Goal: Transaction & Acquisition: Purchase product/service

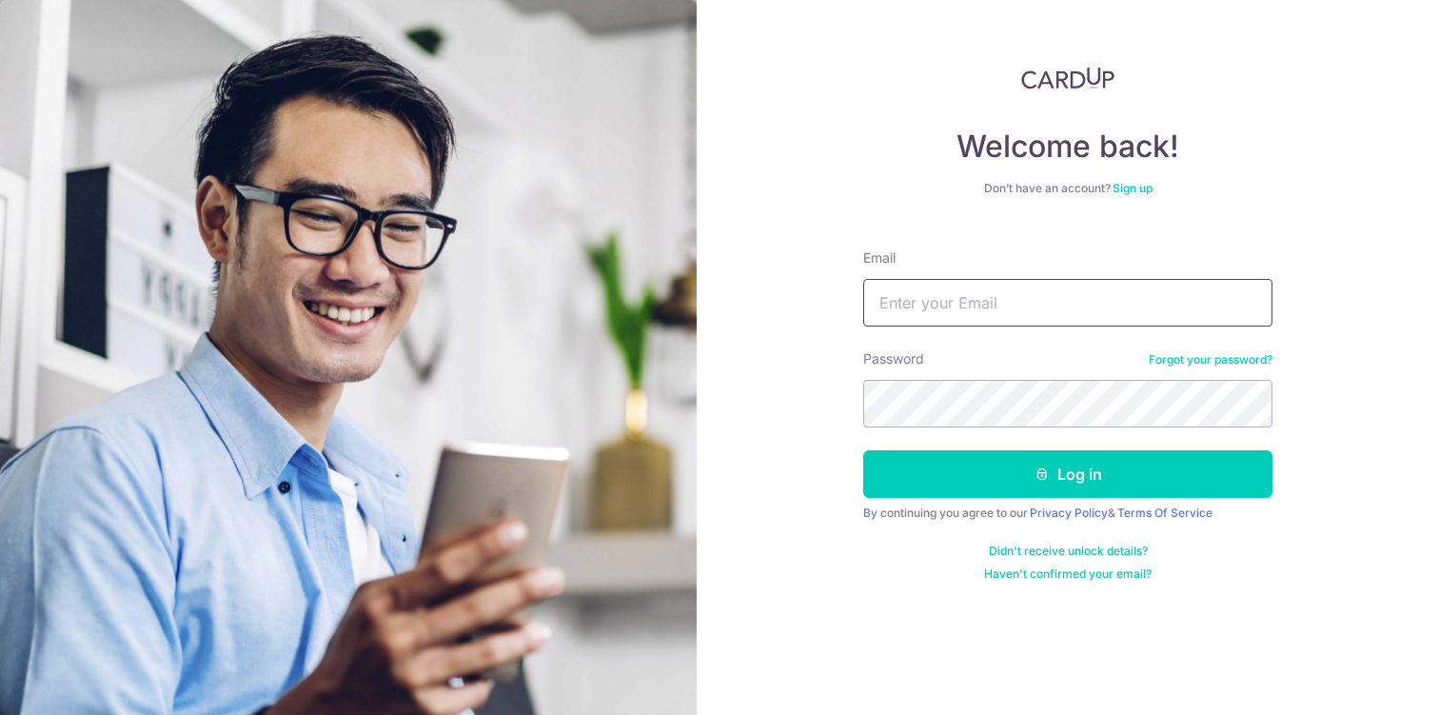
click at [943, 299] on input "Email" at bounding box center [1068, 303] width 409 height 48
type input "eugene.nrp@gmail.com"
click at [864, 450] on button "Log in" at bounding box center [1068, 474] width 409 height 48
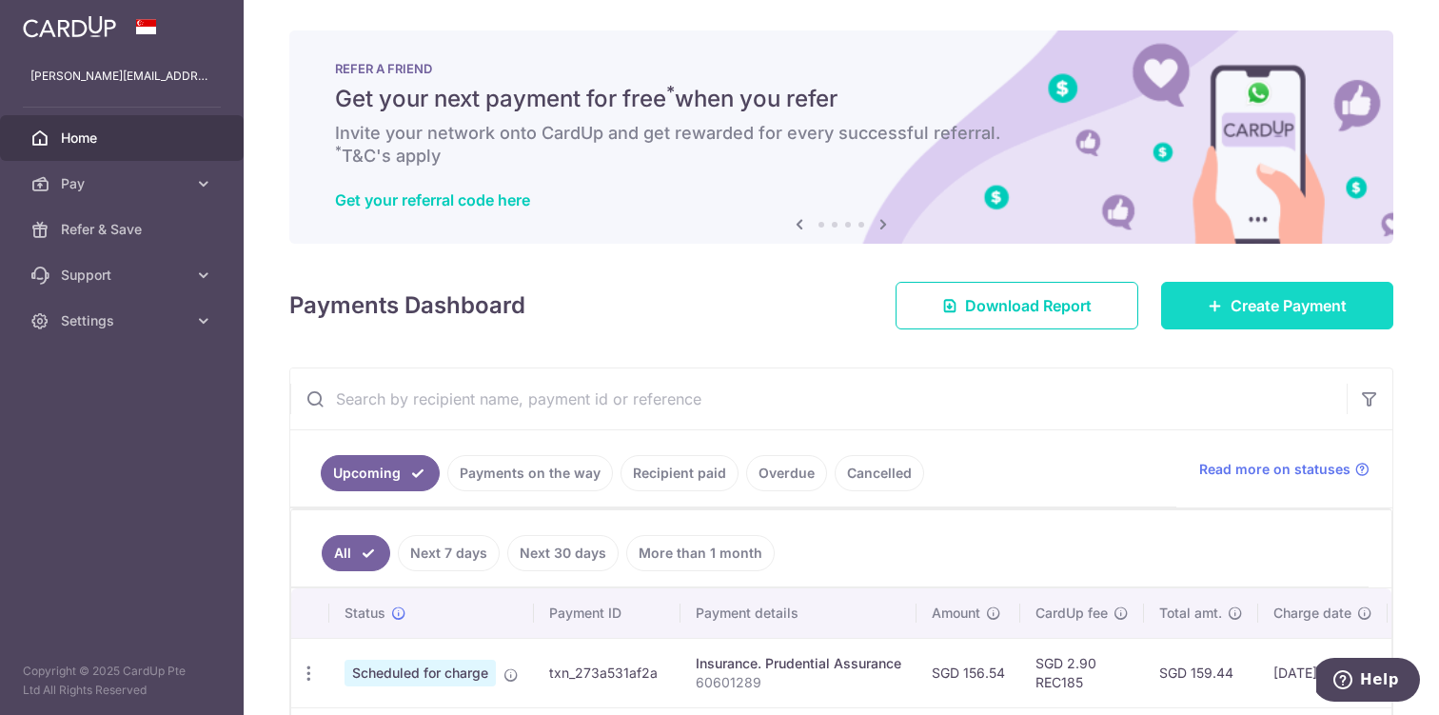
click at [1217, 316] on link "Create Payment" at bounding box center [1277, 306] width 232 height 48
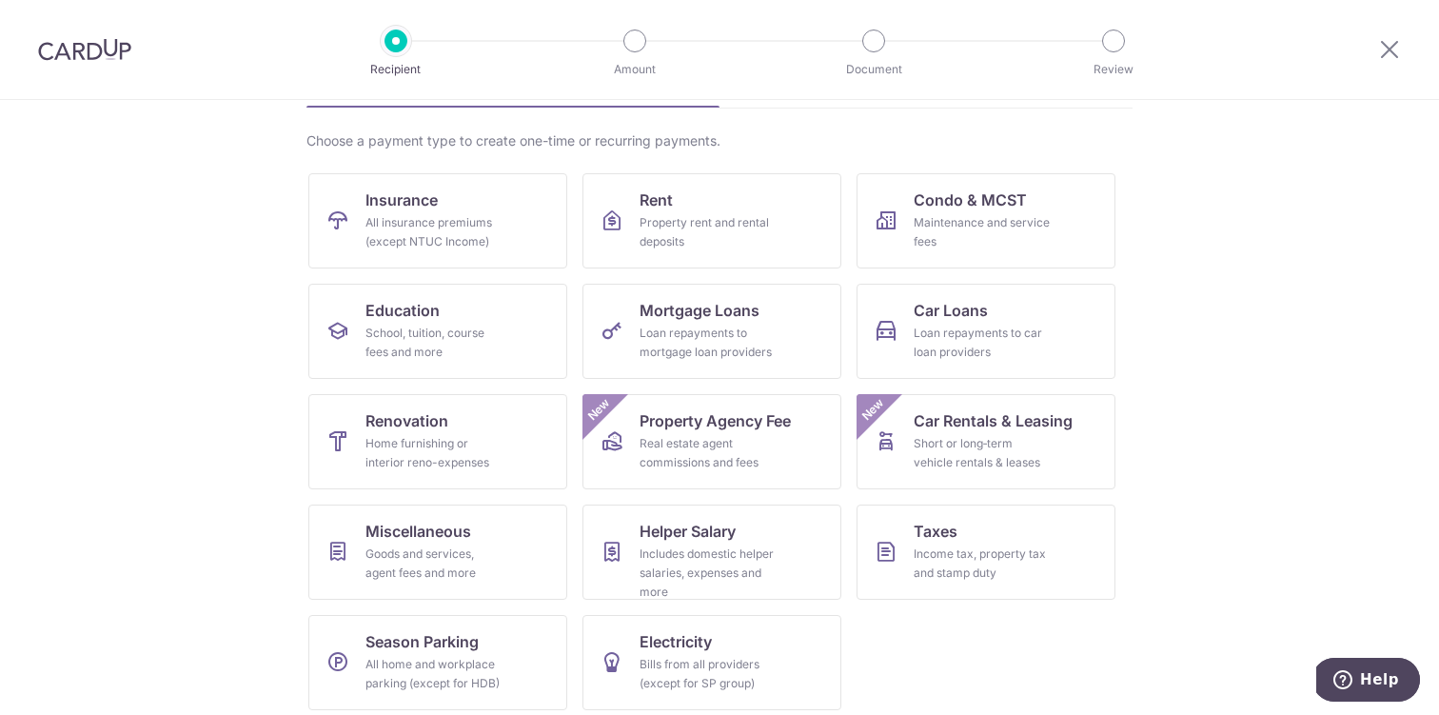
scroll to position [137, 0]
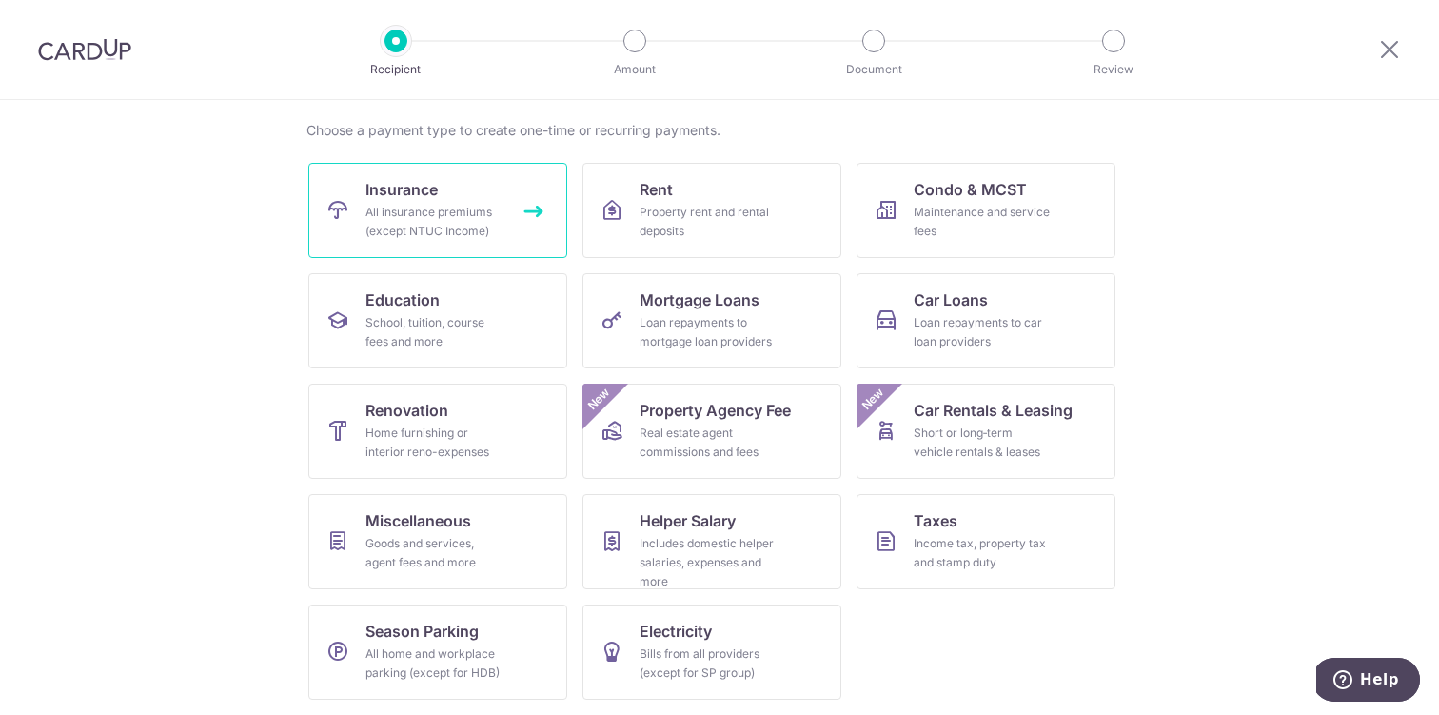
click at [482, 230] on div "All insurance premiums (except NTUC Income)" at bounding box center [434, 222] width 137 height 38
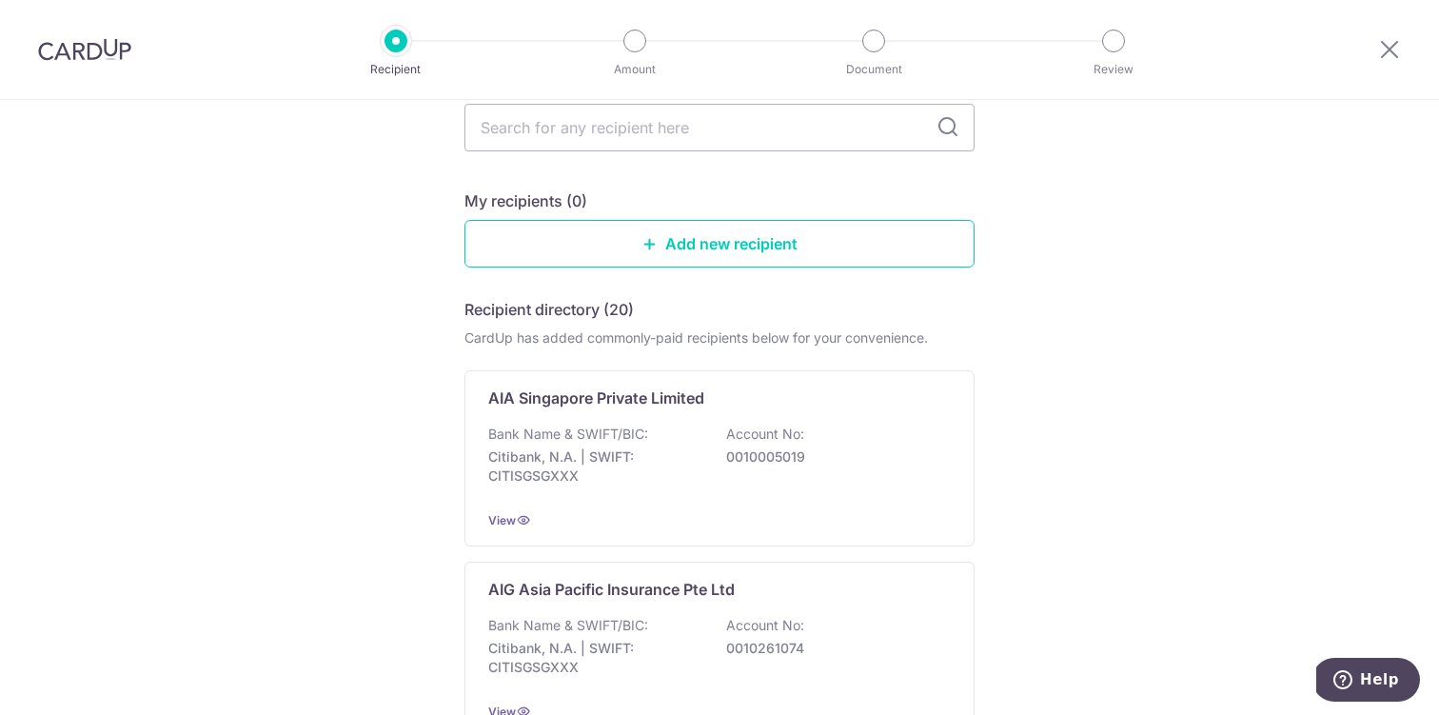
scroll to position [117, 0]
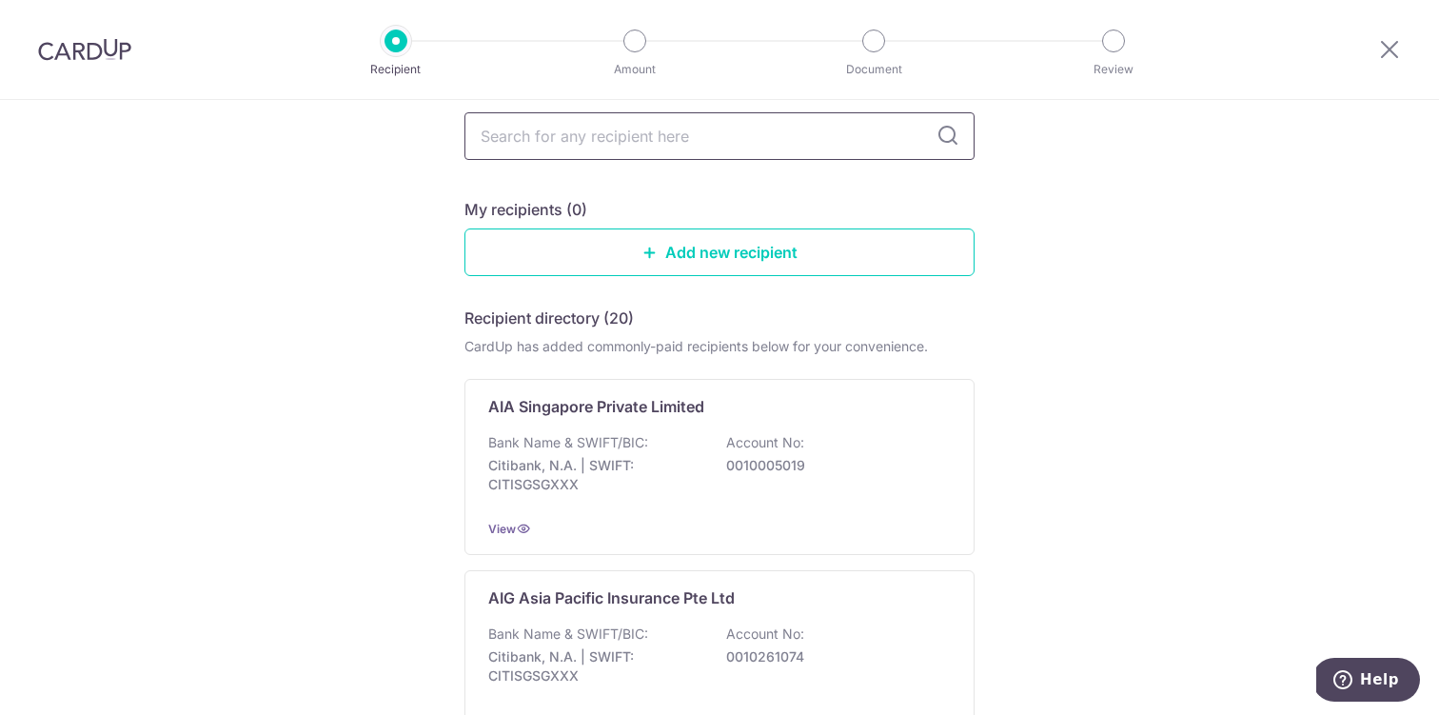
click at [606, 148] on input "text" at bounding box center [720, 136] width 510 height 48
type input "[GEOGRAPHIC_DATA]"
type input "singapore life"
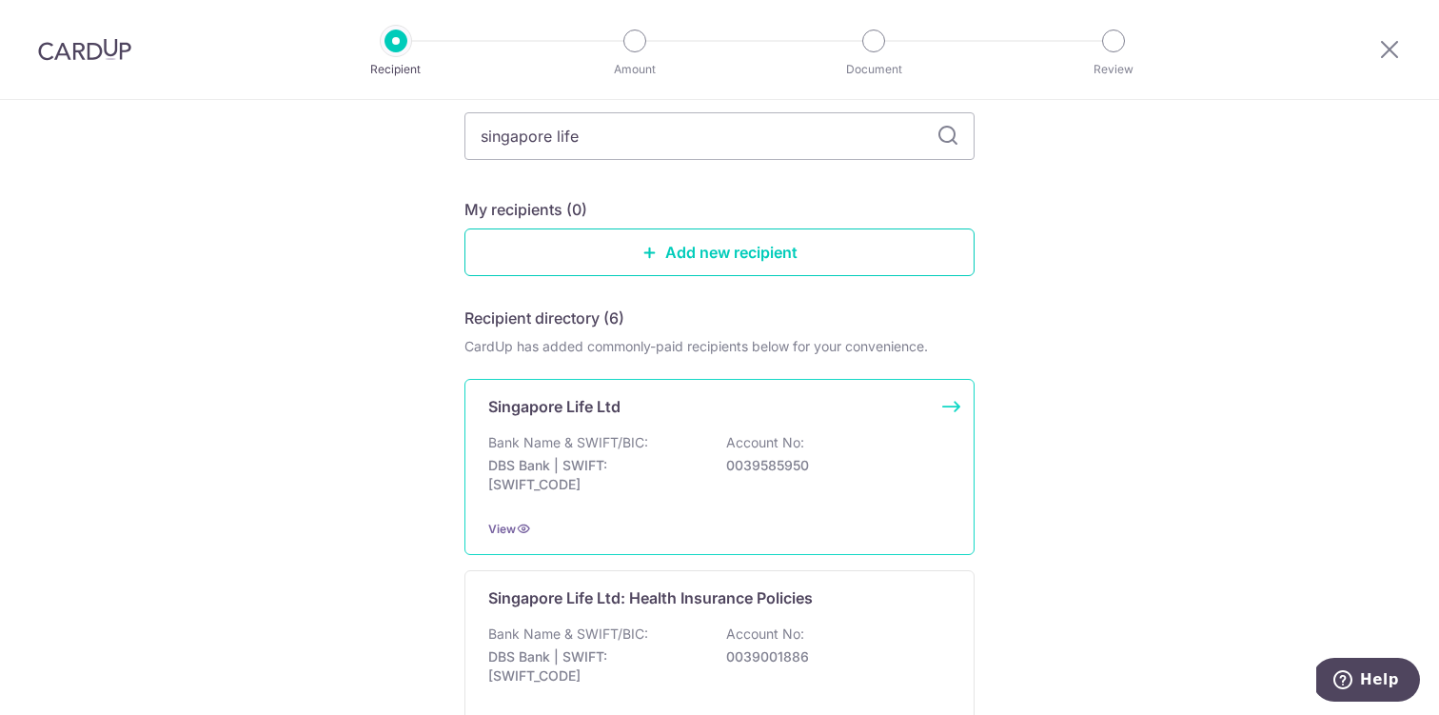
click at [781, 445] on p "Account No:" at bounding box center [765, 442] width 78 height 19
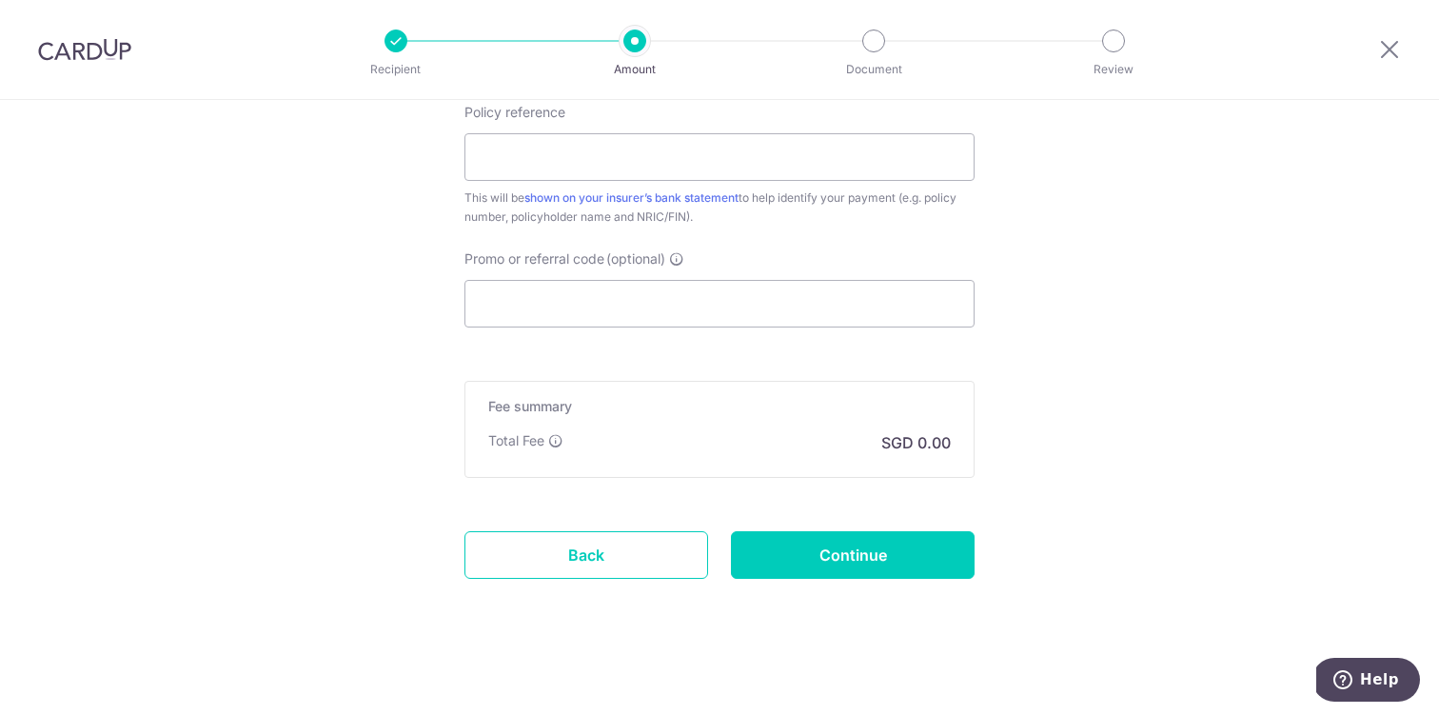
scroll to position [1107, 0]
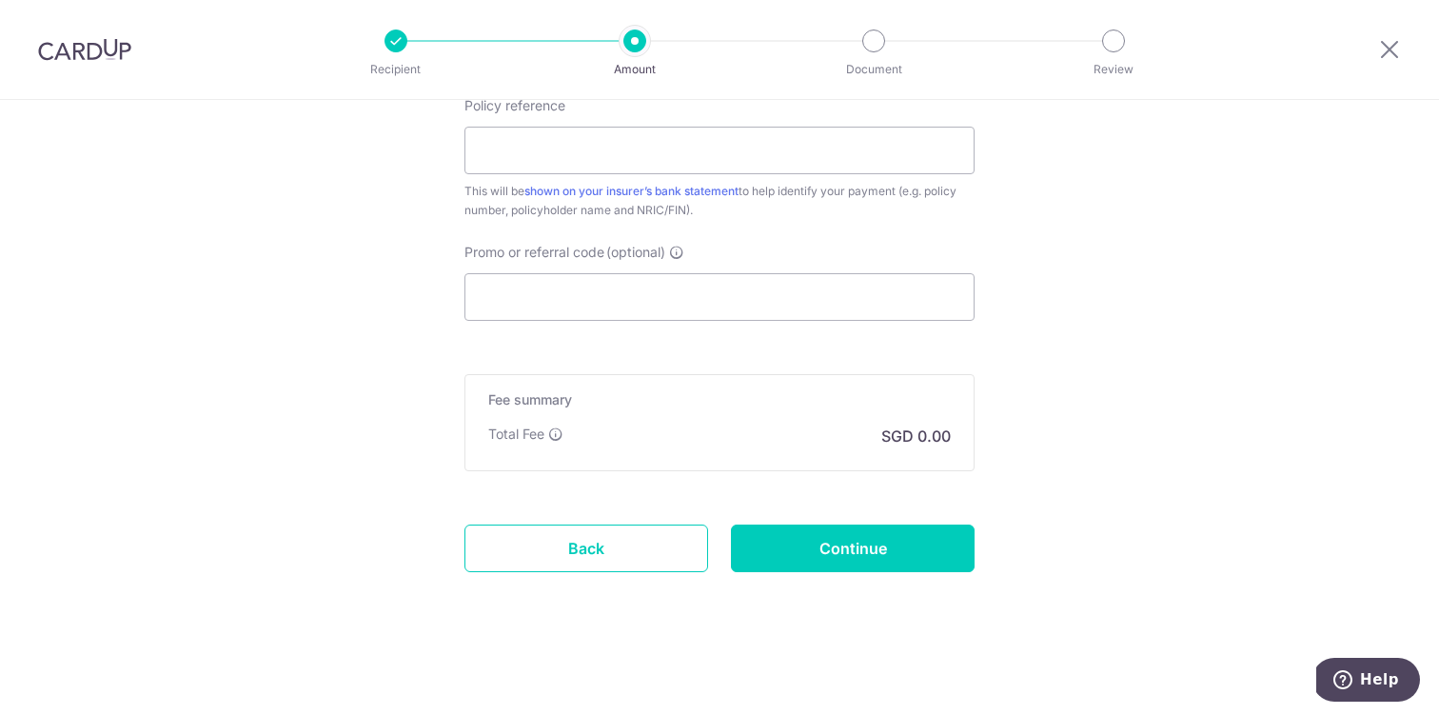
click at [393, 60] on p "Recipient" at bounding box center [396, 69] width 141 height 19
click at [398, 55] on div "Recipient Amount Document Review" at bounding box center [755, 49] width 817 height 99
click at [557, 551] on link "Back" at bounding box center [587, 549] width 244 height 48
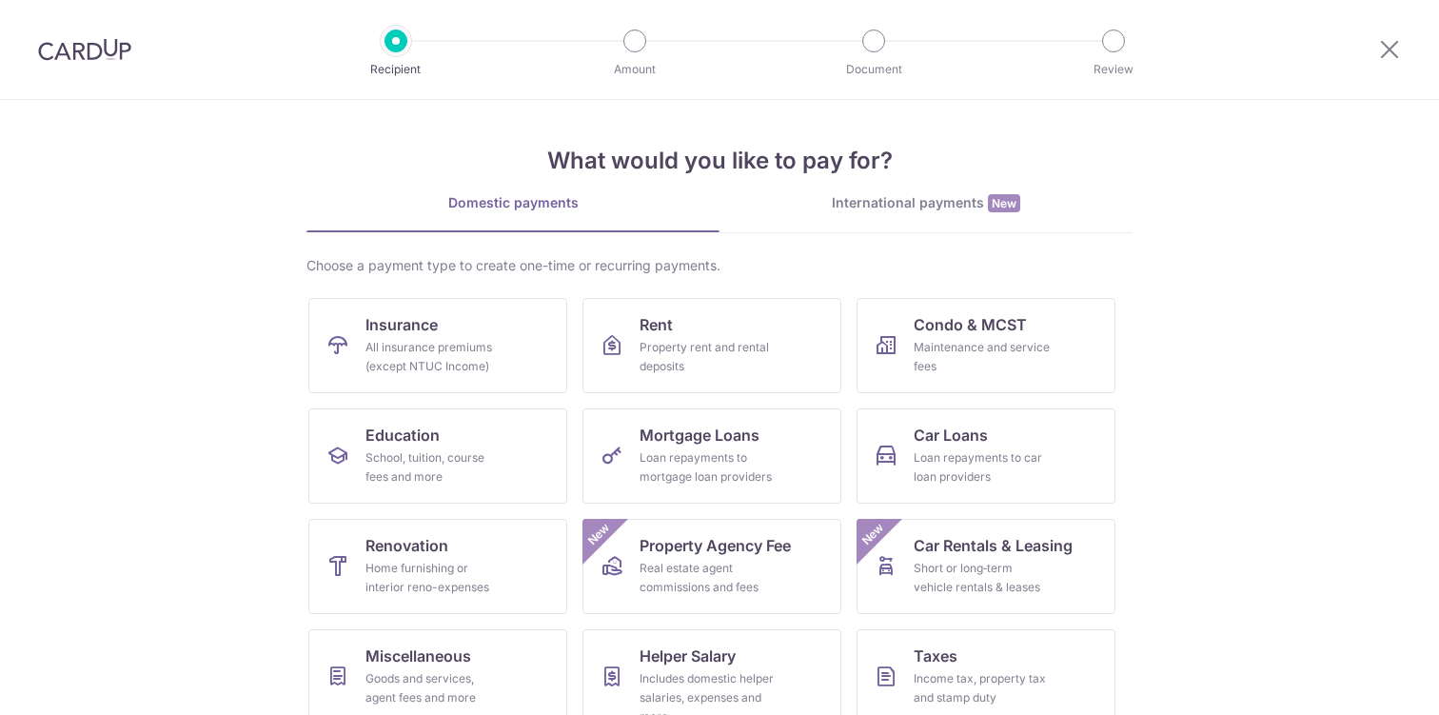
scroll to position [4, 0]
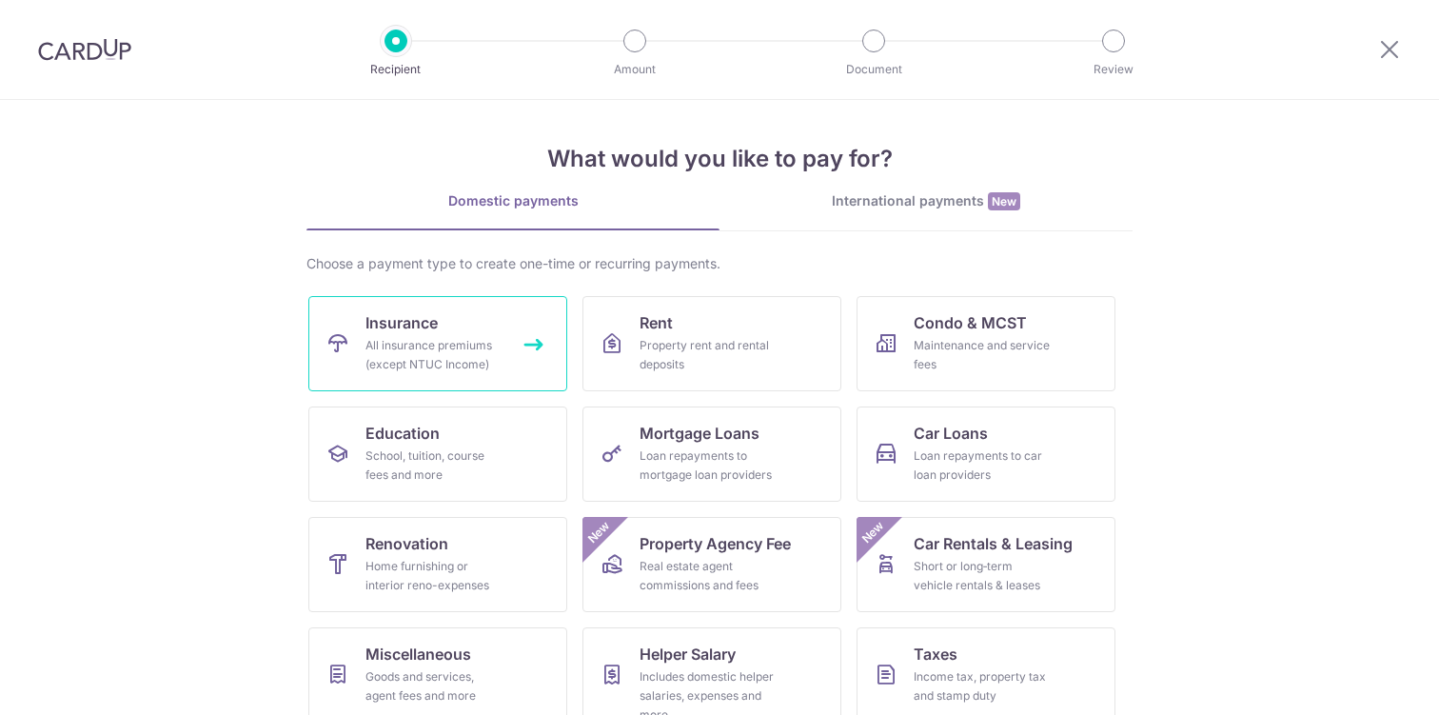
click at [437, 322] on link "Insurance All insurance premiums (except NTUC Income)" at bounding box center [437, 343] width 259 height 95
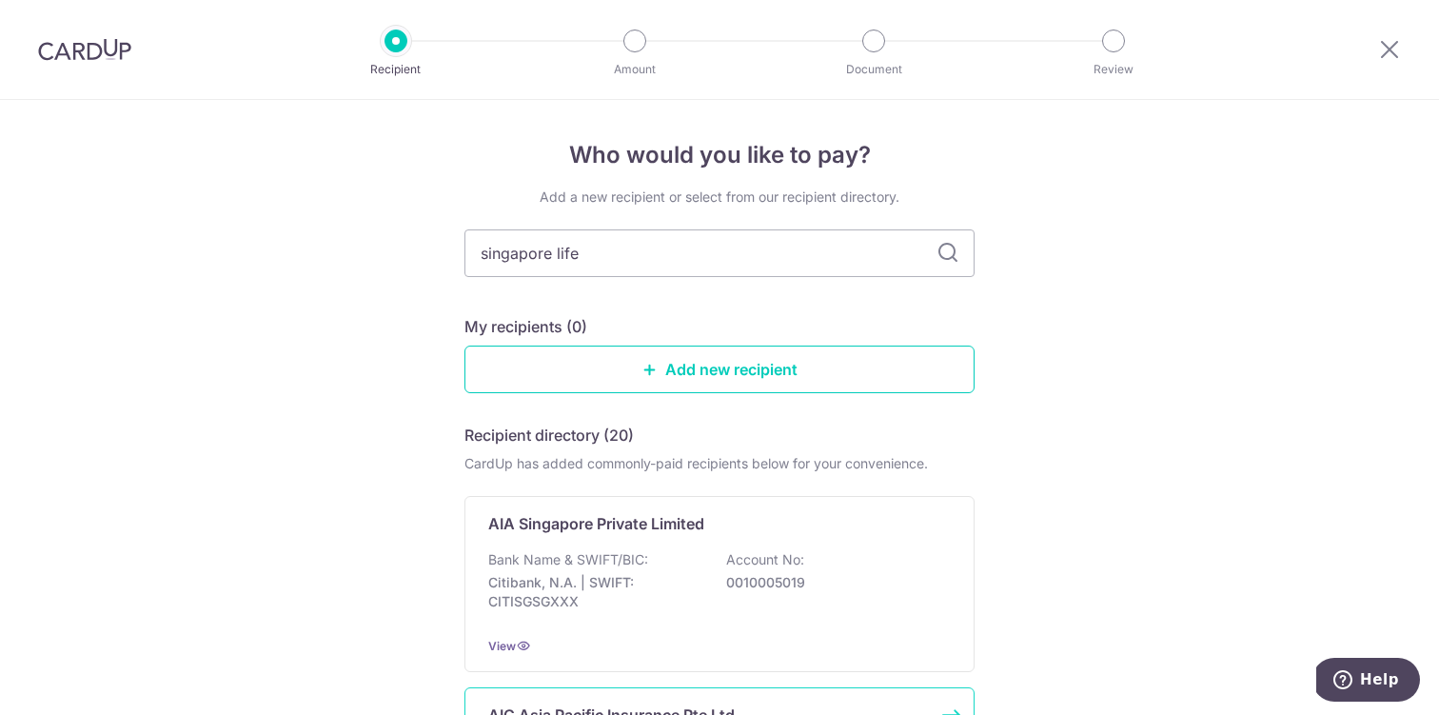
type input "singapore life"
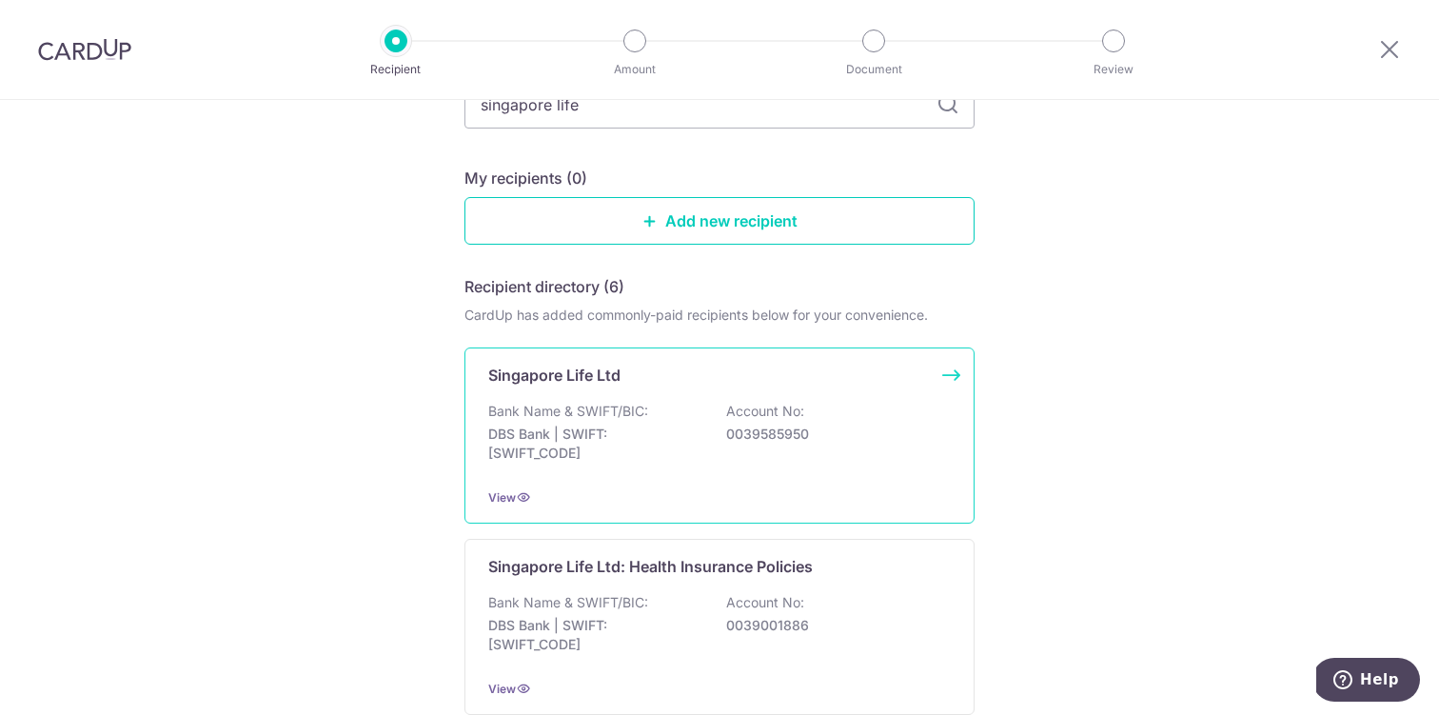
scroll to position [142, 0]
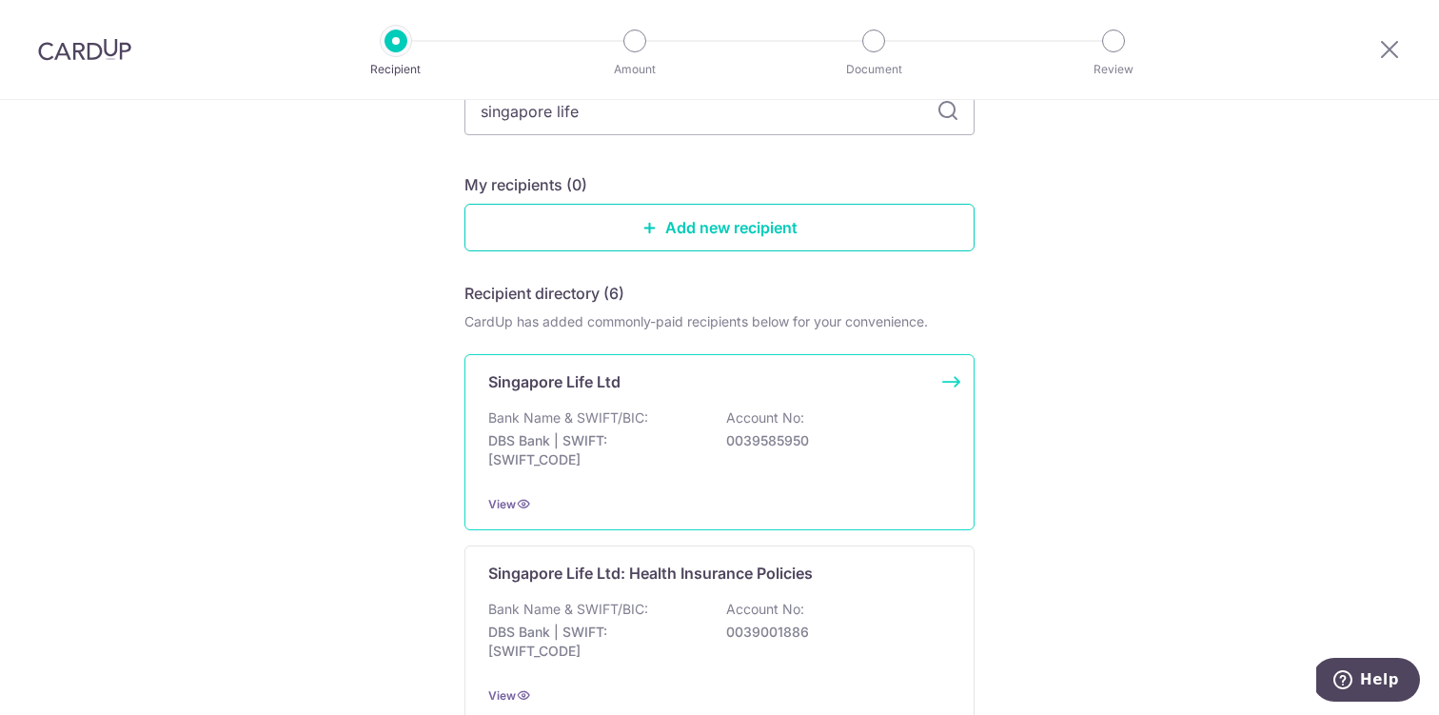
click at [621, 462] on p "DBS Bank | SWIFT: [SWIFT_CODE]" at bounding box center [594, 450] width 213 height 38
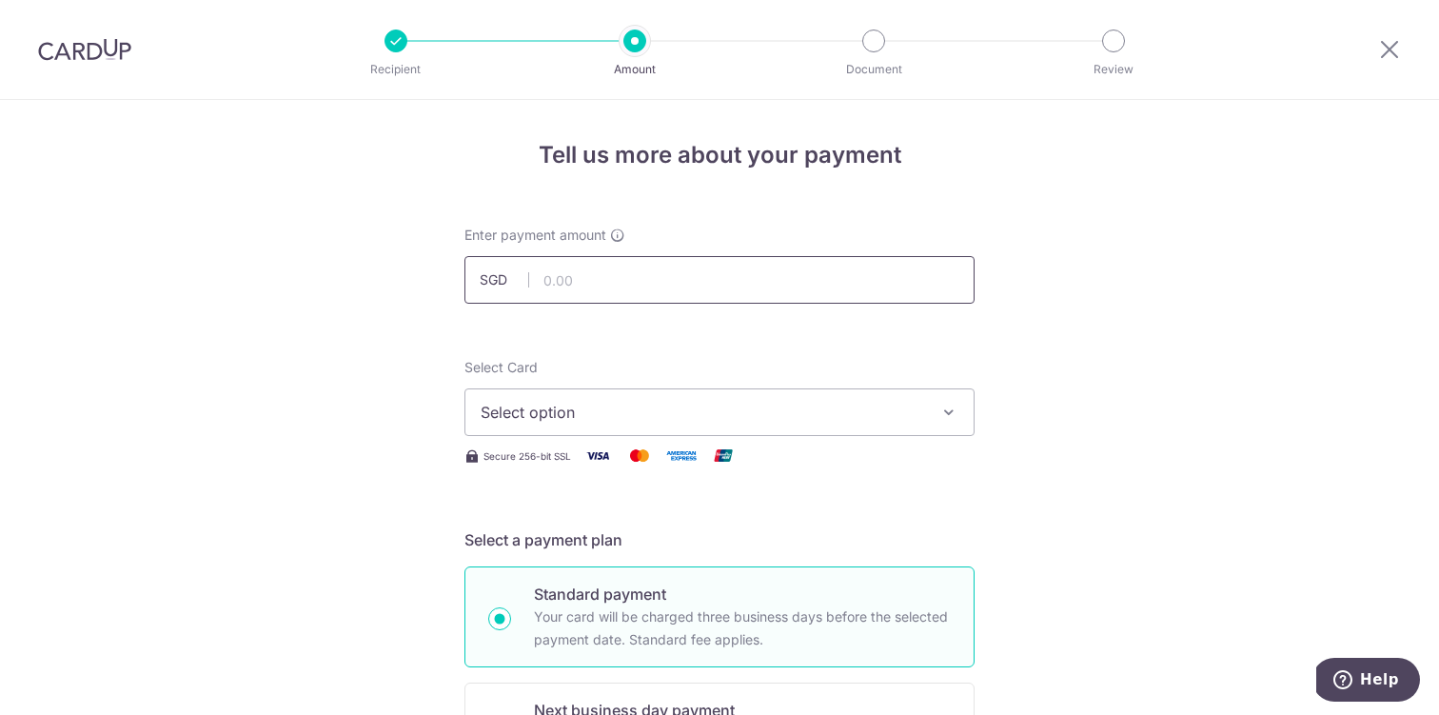
click at [580, 286] on input "text" at bounding box center [720, 280] width 510 height 48
type input "16,000.00"
click at [660, 403] on span "Select option" at bounding box center [703, 412] width 444 height 23
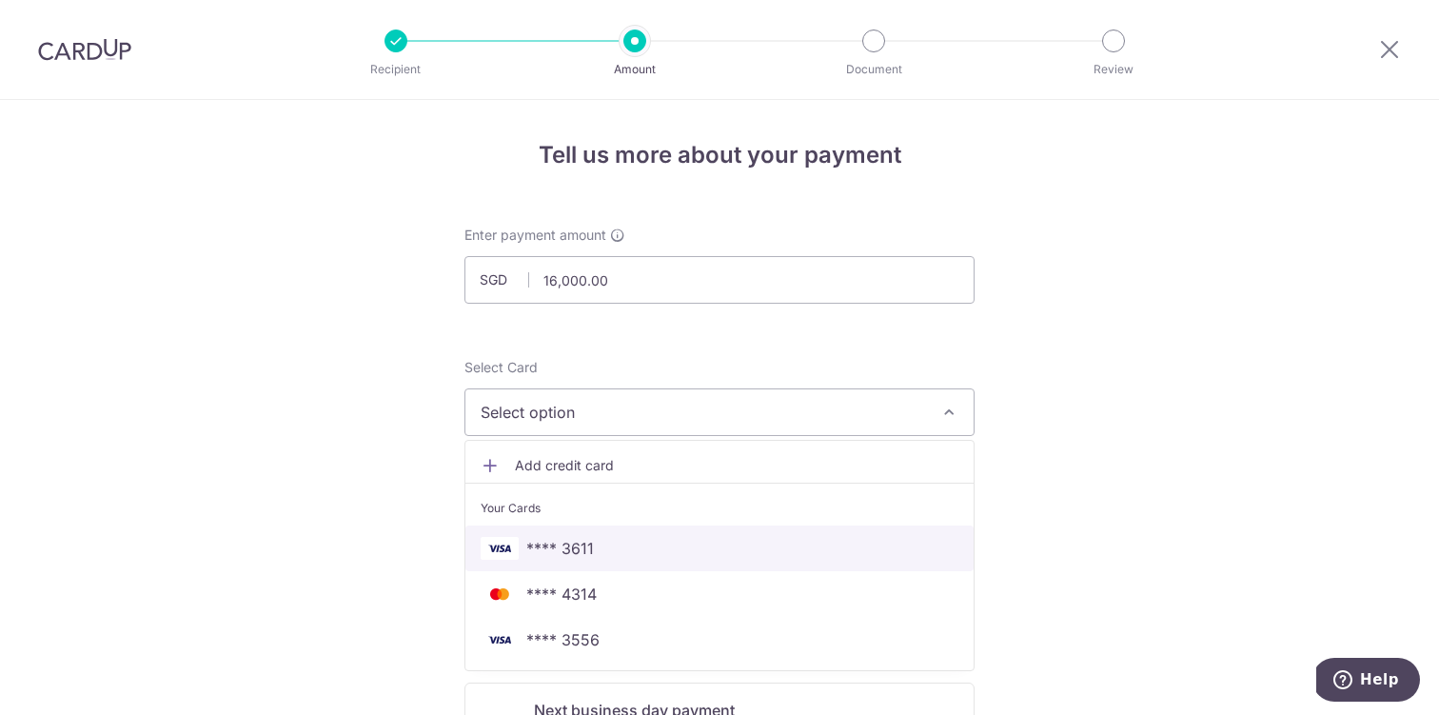
click at [629, 540] on span "**** 3611" at bounding box center [720, 548] width 478 height 23
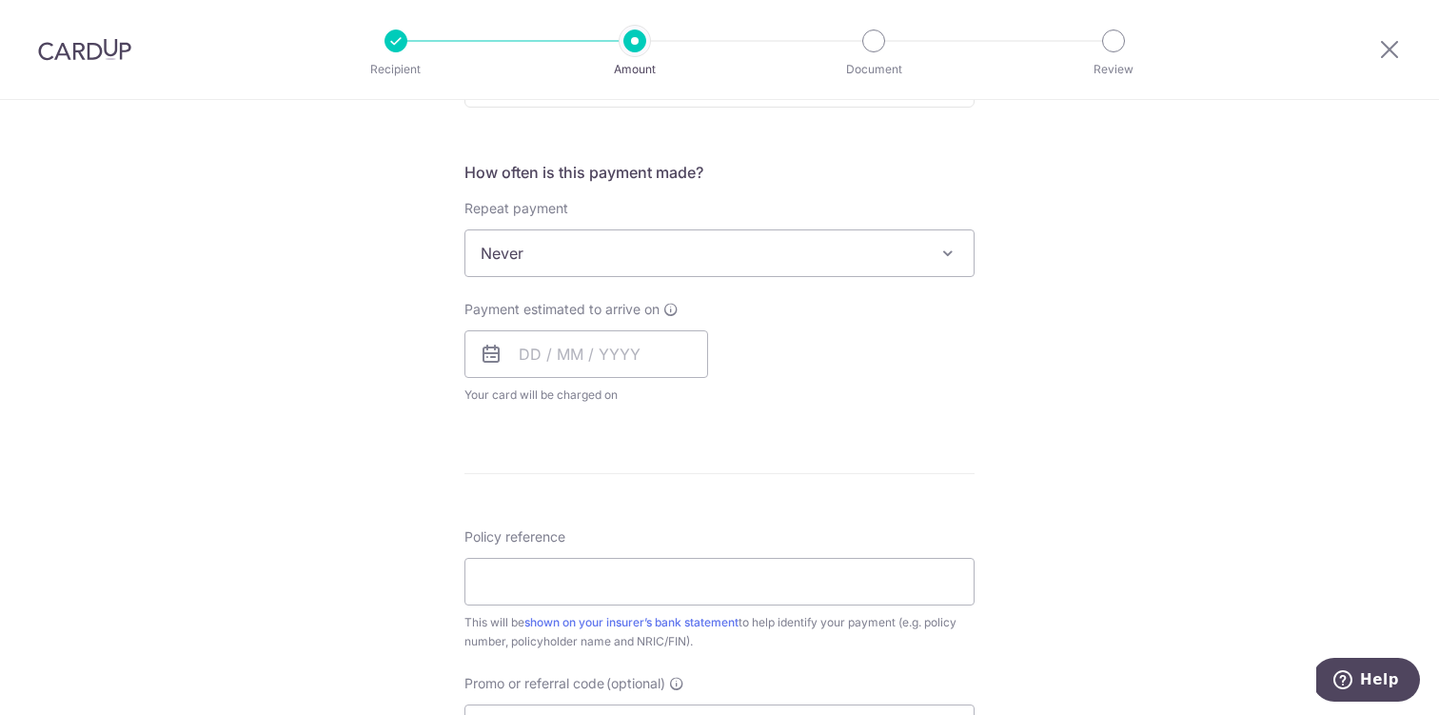
scroll to position [680, 0]
click at [560, 365] on input "text" at bounding box center [587, 351] width 244 height 48
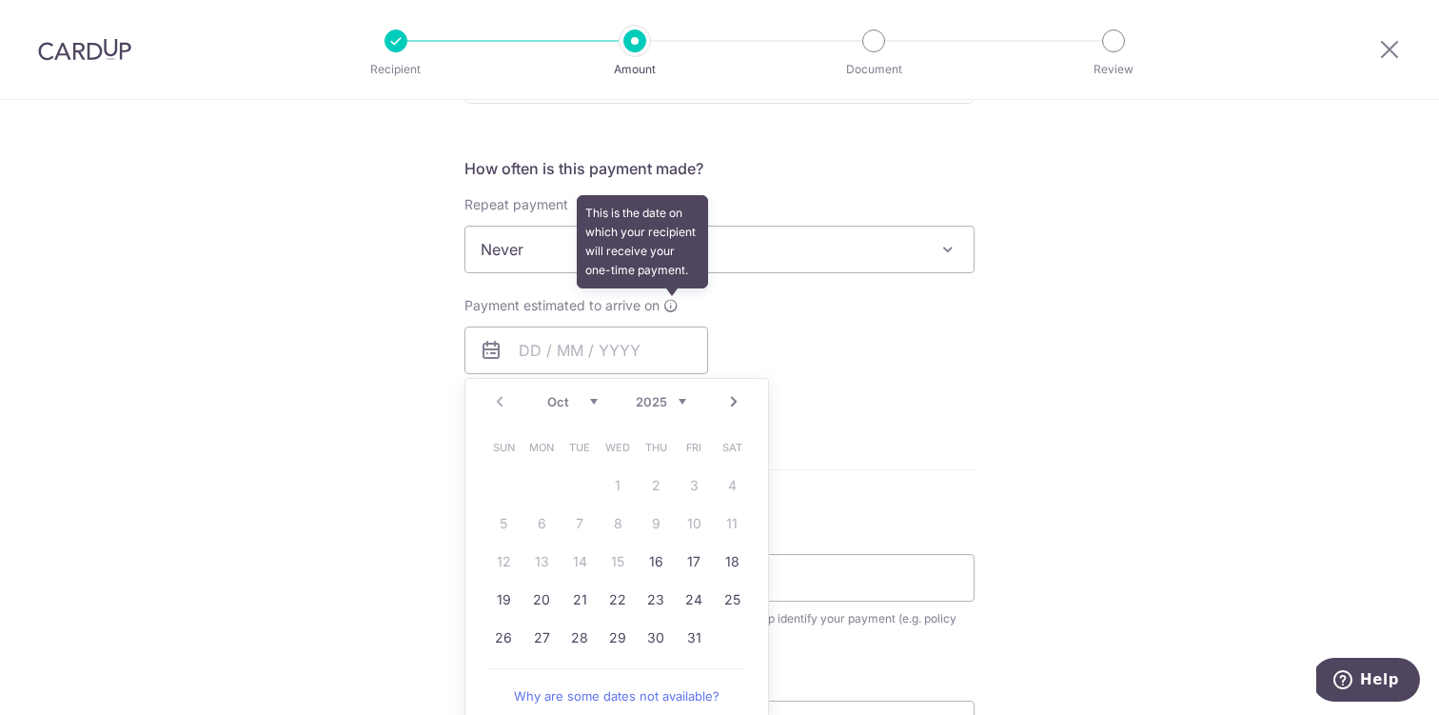
click at [670, 304] on icon at bounding box center [671, 305] width 15 height 15
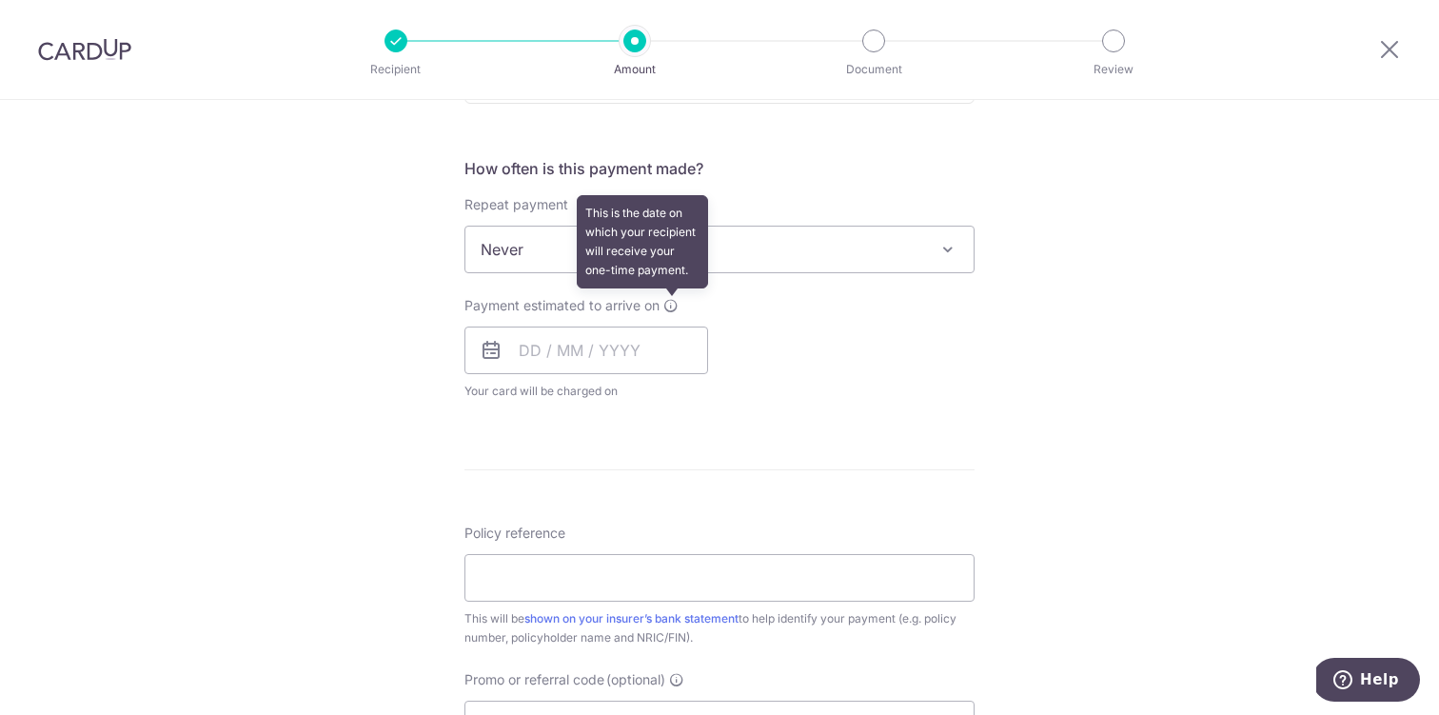
click at [670, 304] on icon at bounding box center [671, 305] width 15 height 15
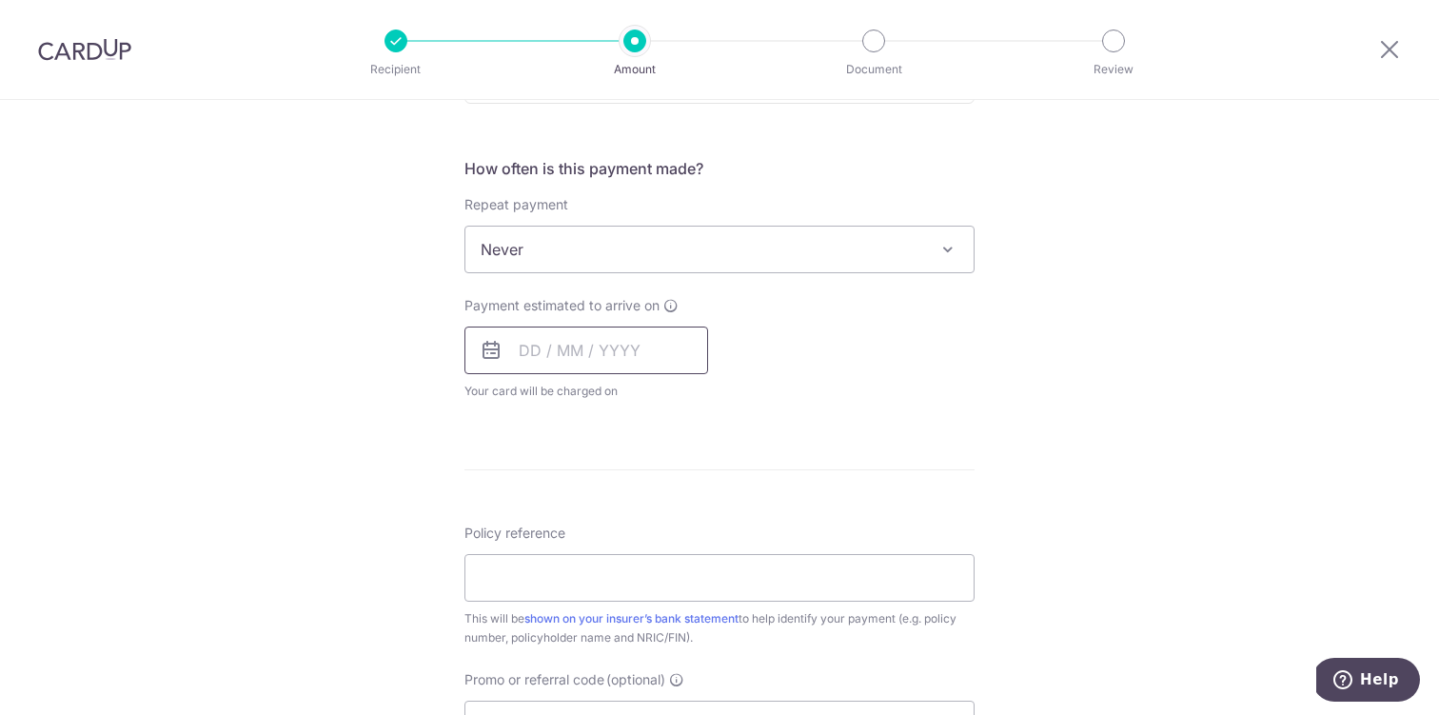
click at [656, 335] on input "text" at bounding box center [587, 351] width 244 height 48
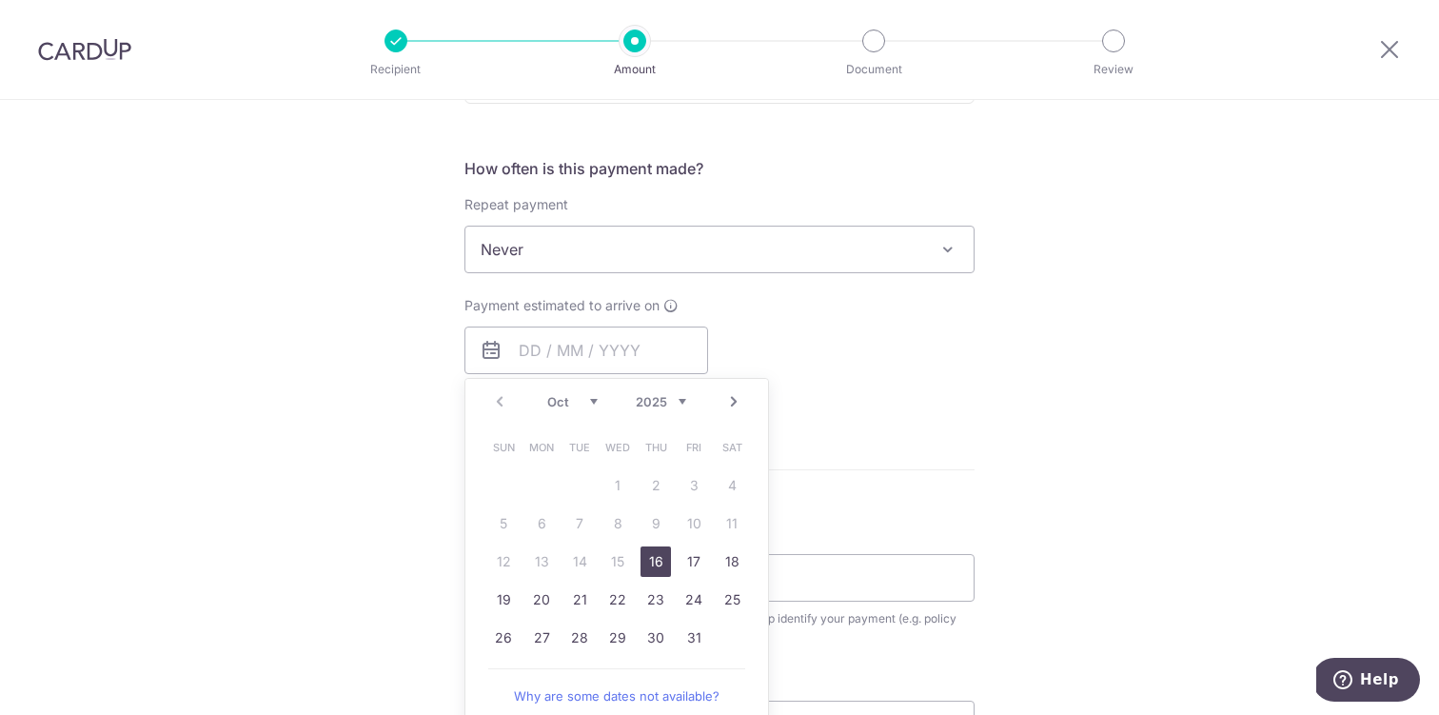
click at [665, 565] on link "16" at bounding box center [656, 561] width 30 height 30
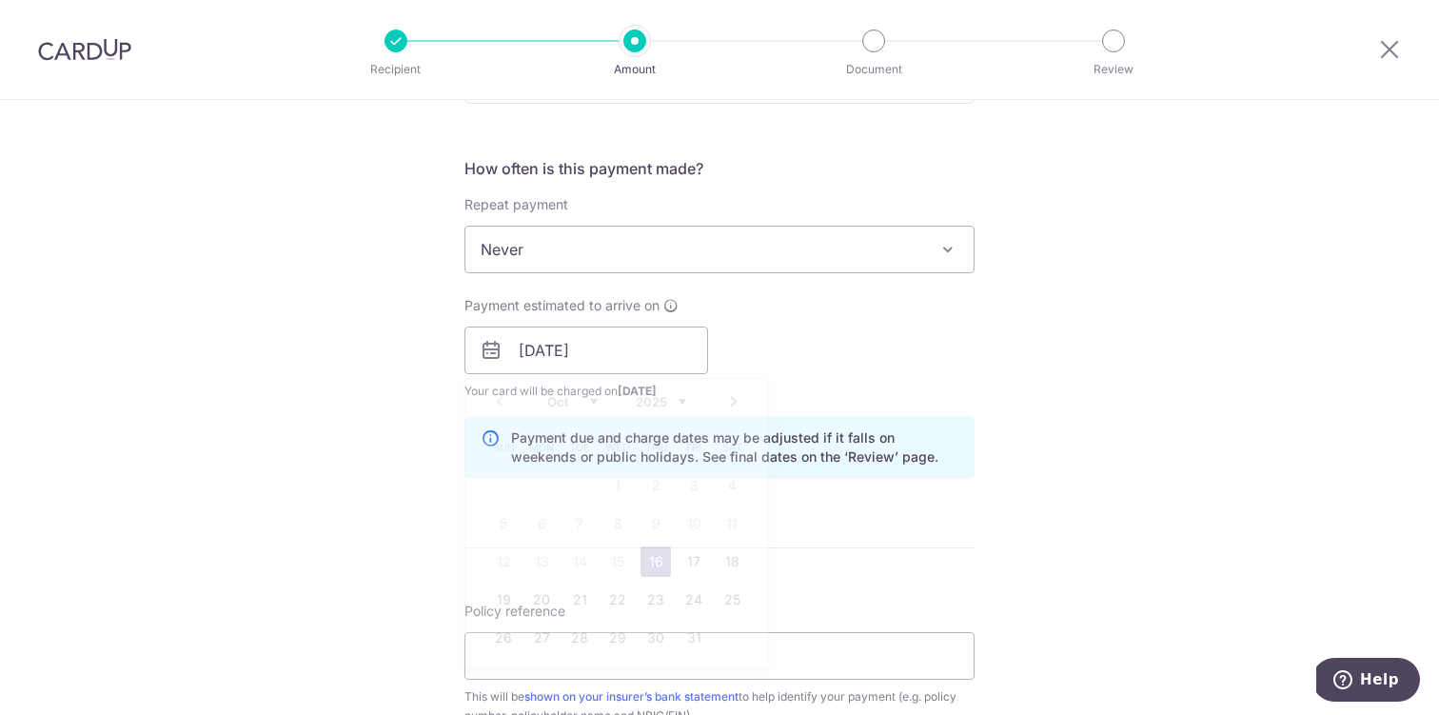
click at [652, 561] on form "Enter payment amount SGD 16,000.00 16000.00 Select Card **** 3611 Add credit ca…" at bounding box center [720, 338] width 510 height 1585
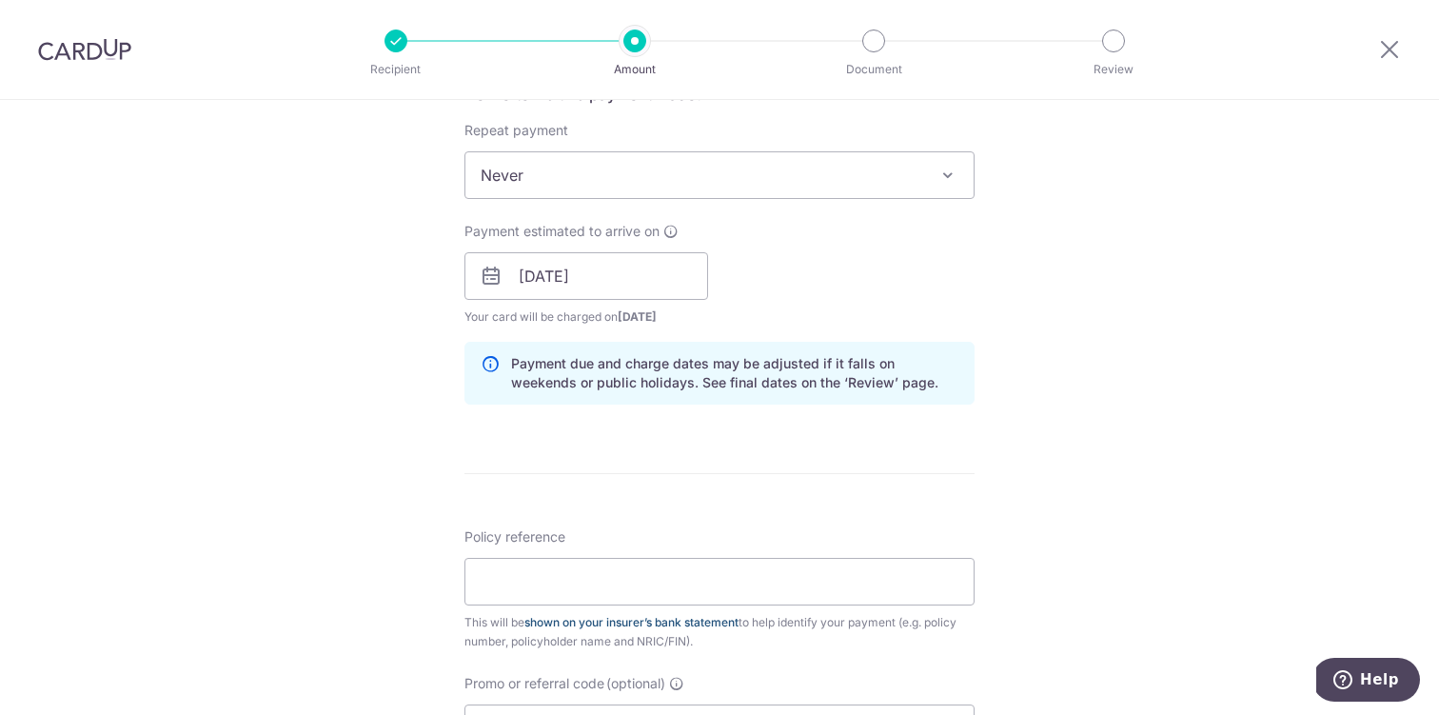
scroll to position [750, 0]
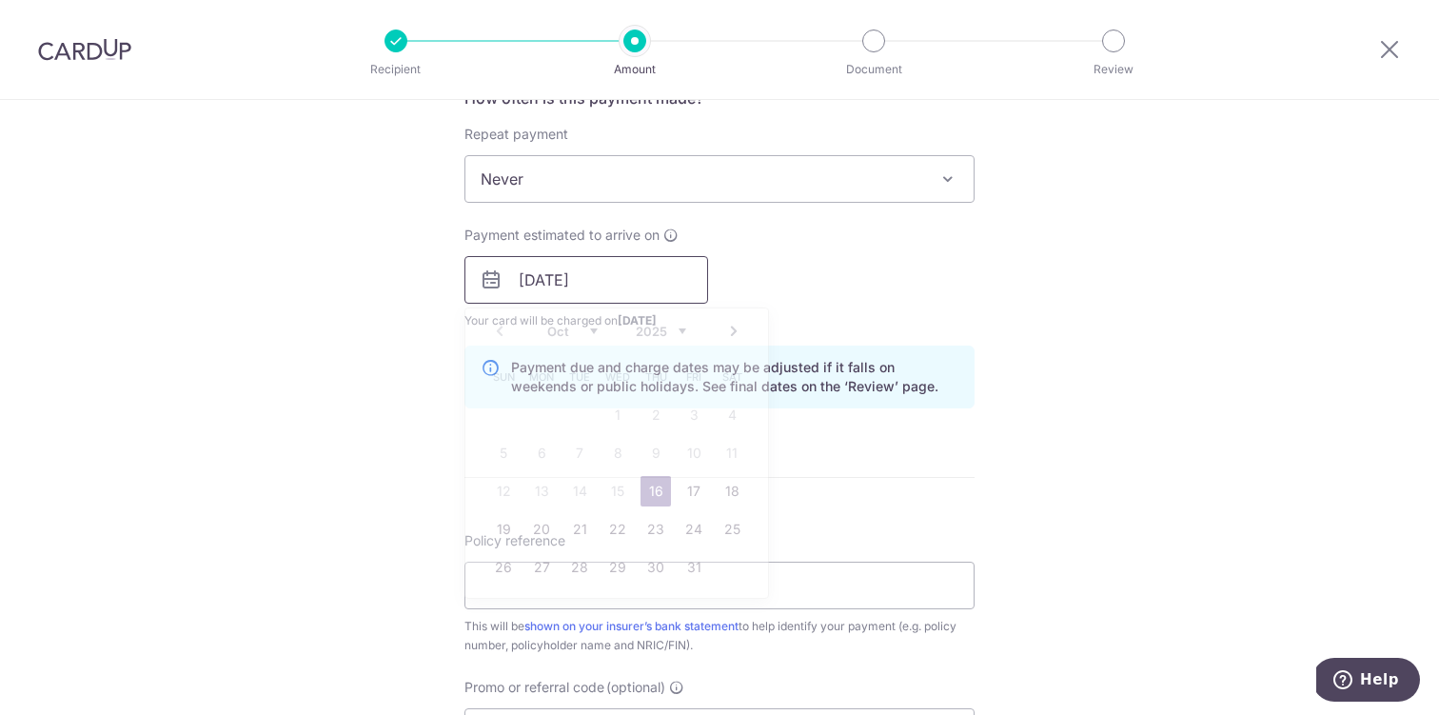
click at [606, 277] on input "16/10/2025" at bounding box center [587, 280] width 244 height 48
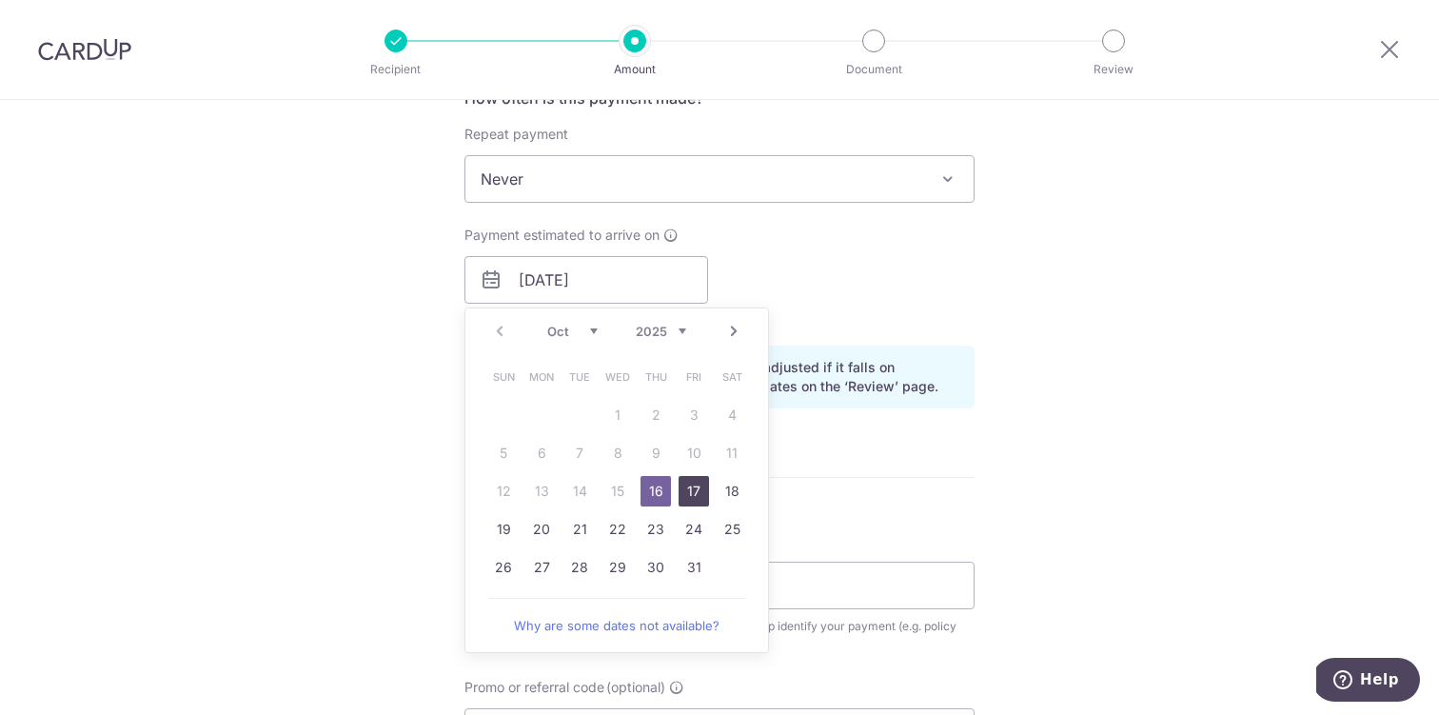
click at [690, 485] on link "17" at bounding box center [694, 491] width 30 height 30
type input "17/10/2025"
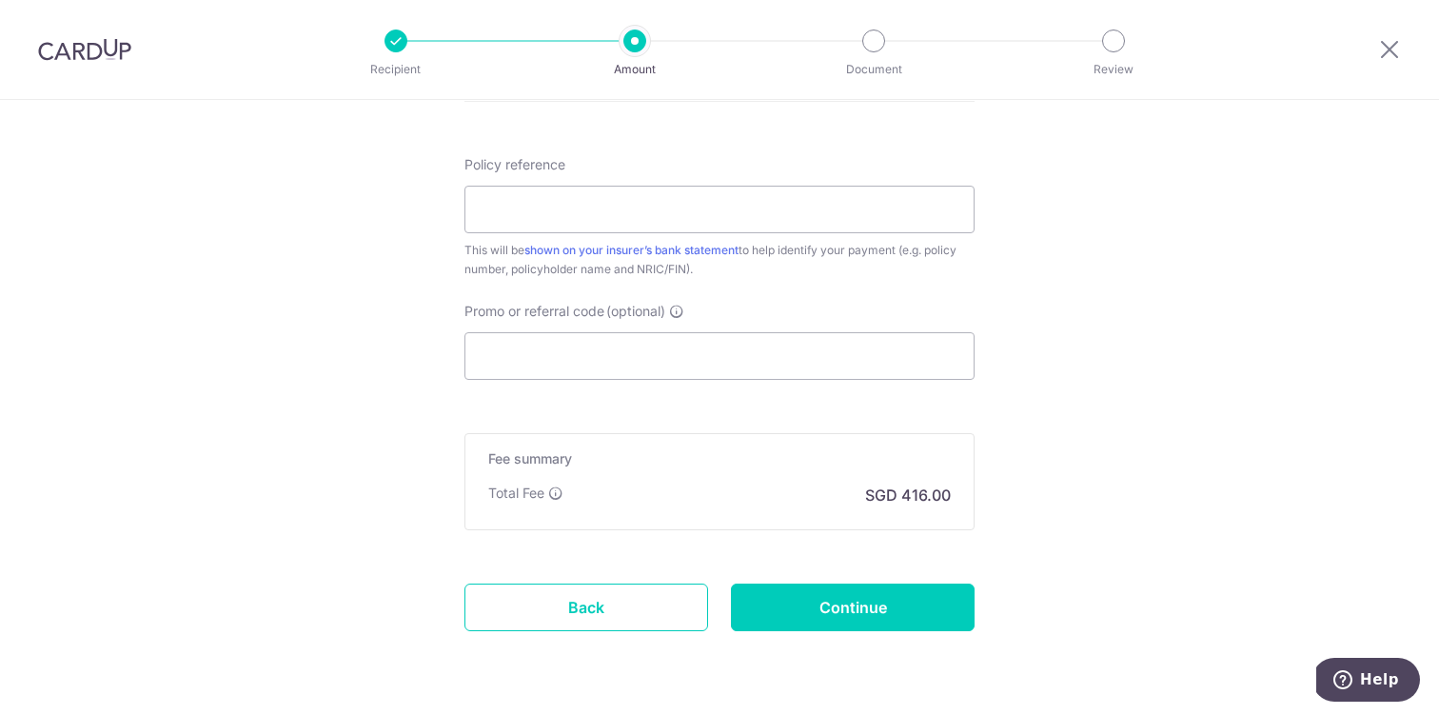
scroll to position [1185, 0]
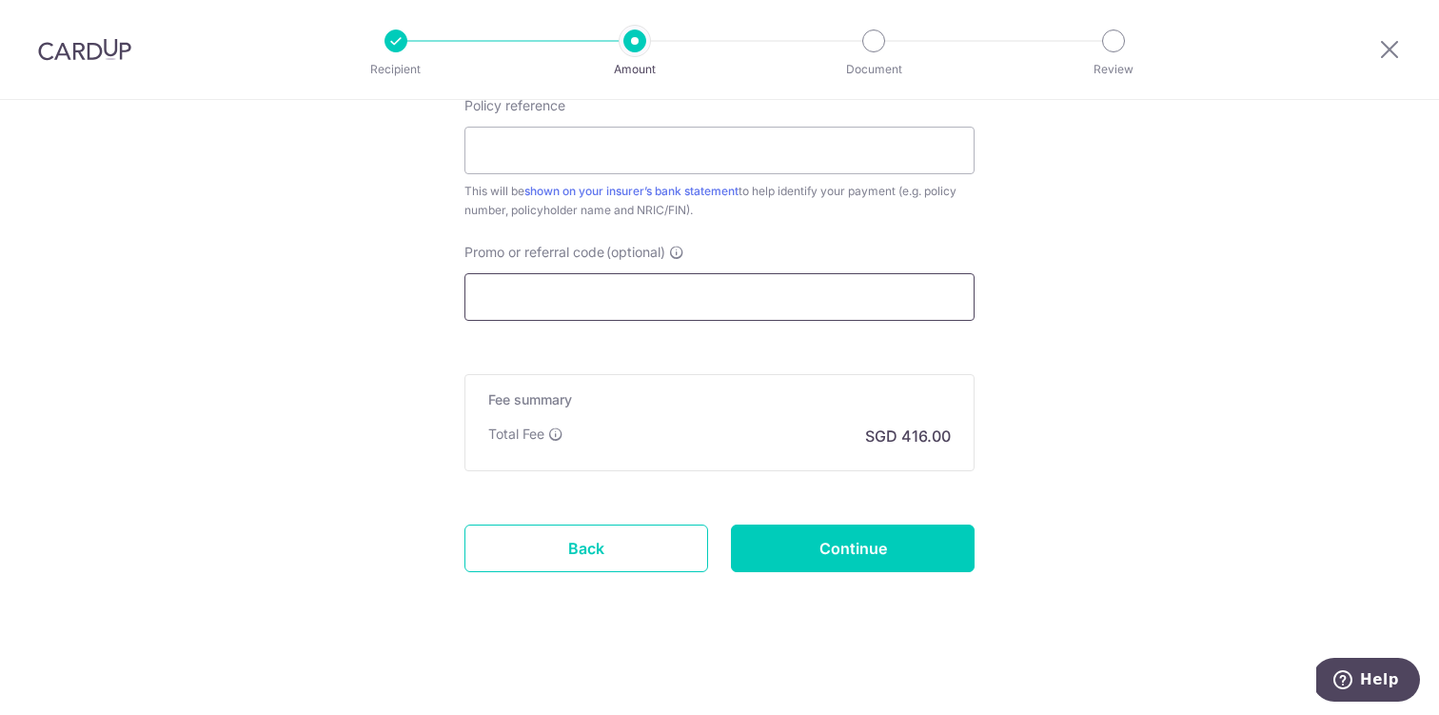
click at [602, 306] on input "Promo or referral code (optional)" at bounding box center [720, 297] width 510 height 48
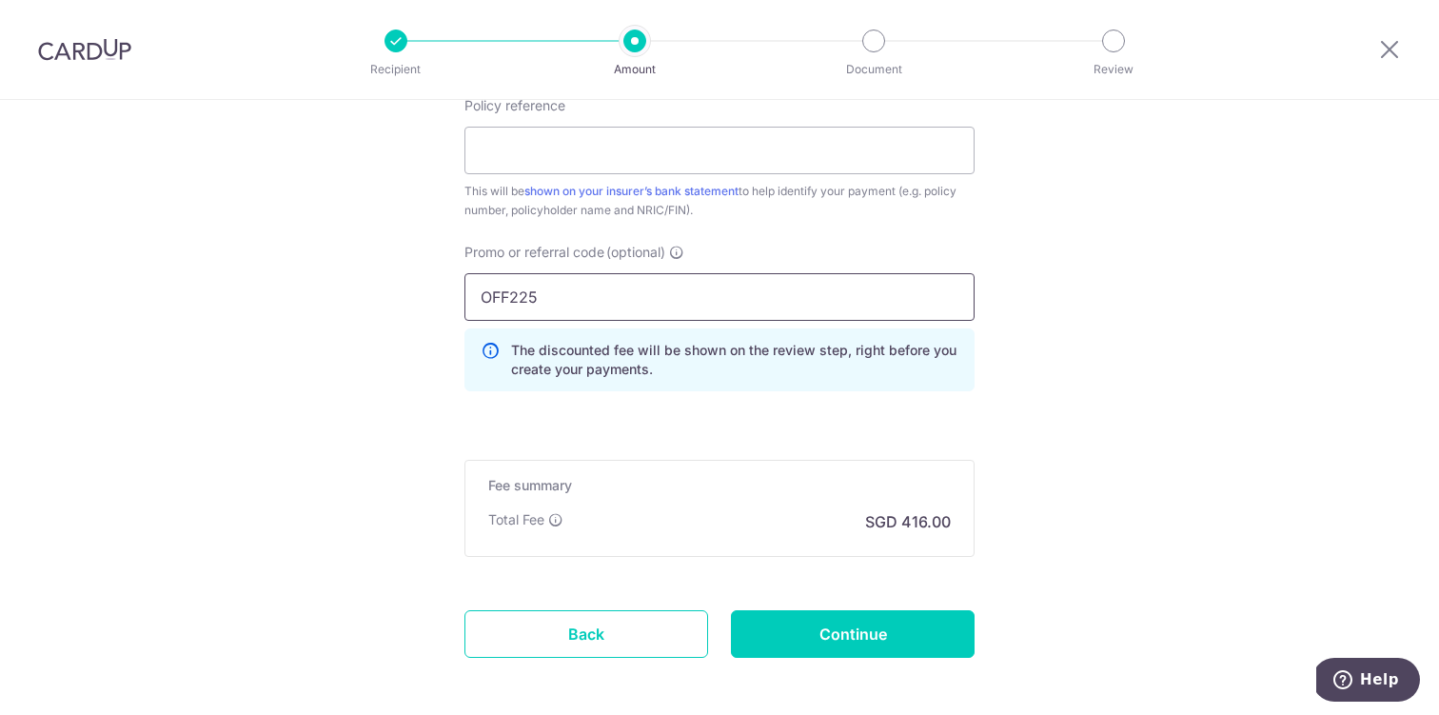
type input "OFF225"
click at [844, 641] on input "Continue" at bounding box center [853, 634] width 244 height 48
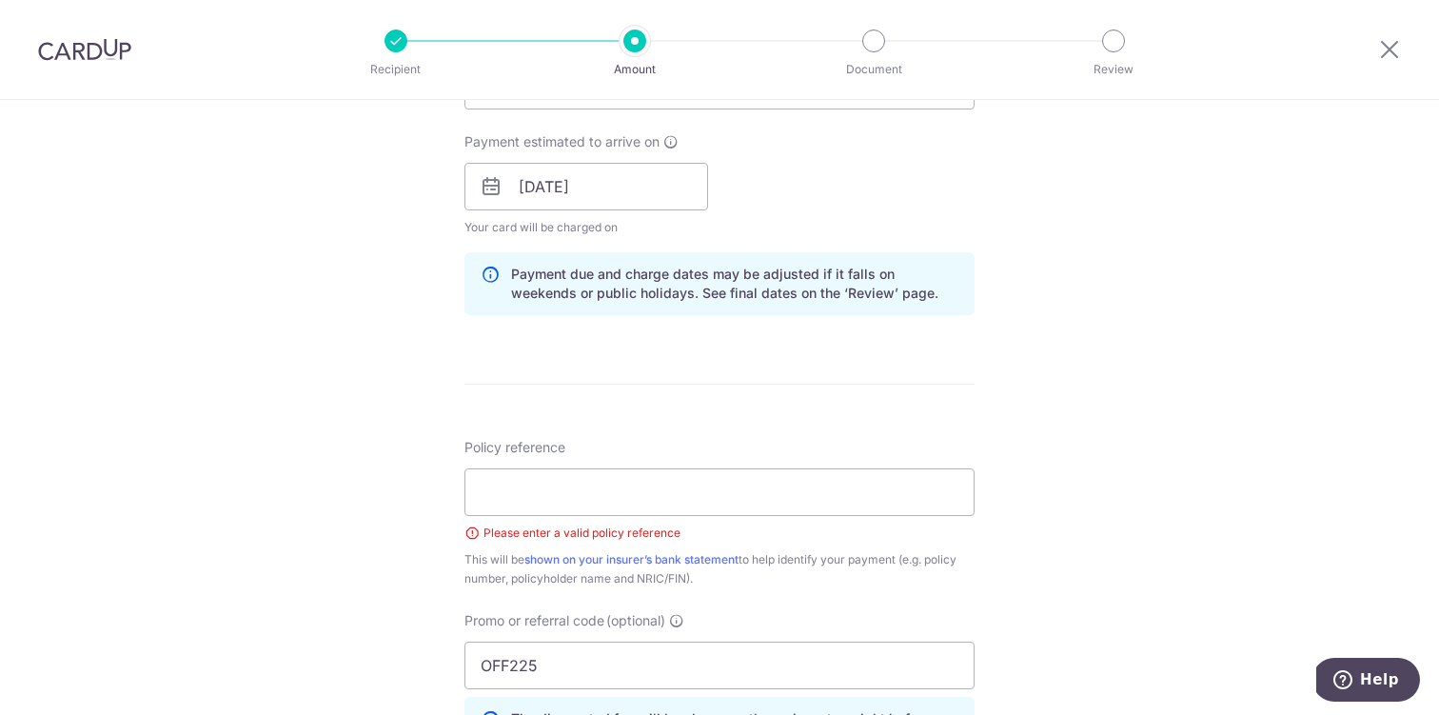
scroll to position [844, 0]
click at [1394, 48] on icon at bounding box center [1390, 49] width 23 height 24
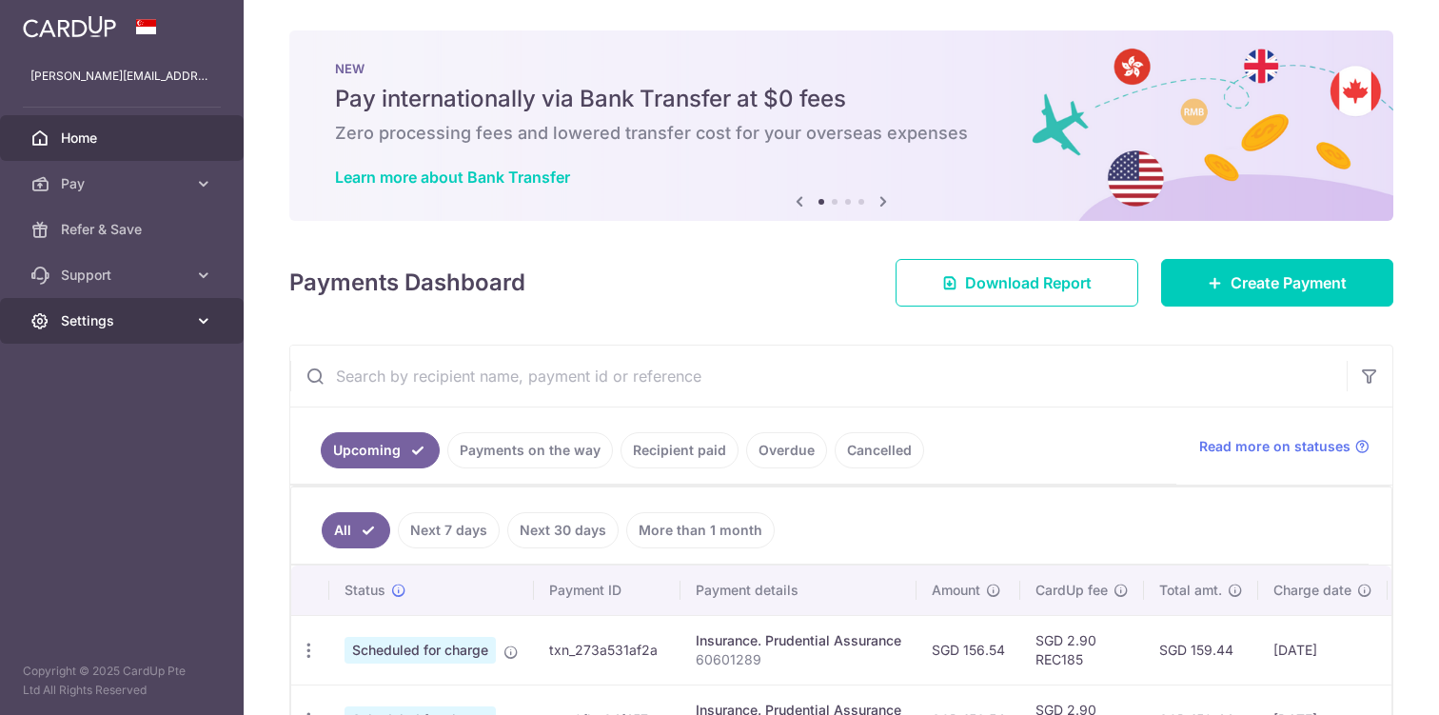
click at [113, 328] on span "Settings" at bounding box center [124, 320] width 126 height 19
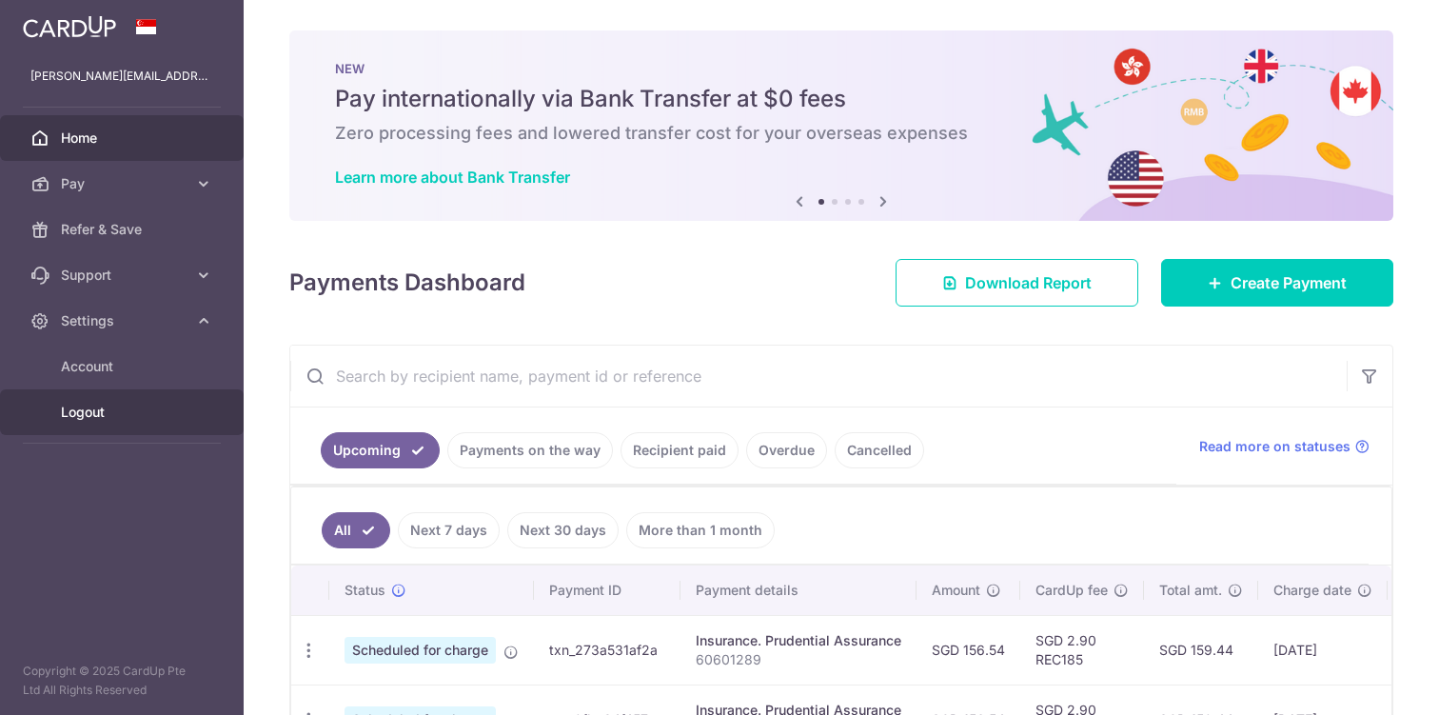
click at [98, 411] on span "Logout" at bounding box center [124, 412] width 126 height 19
